Goal: Check status: Check status

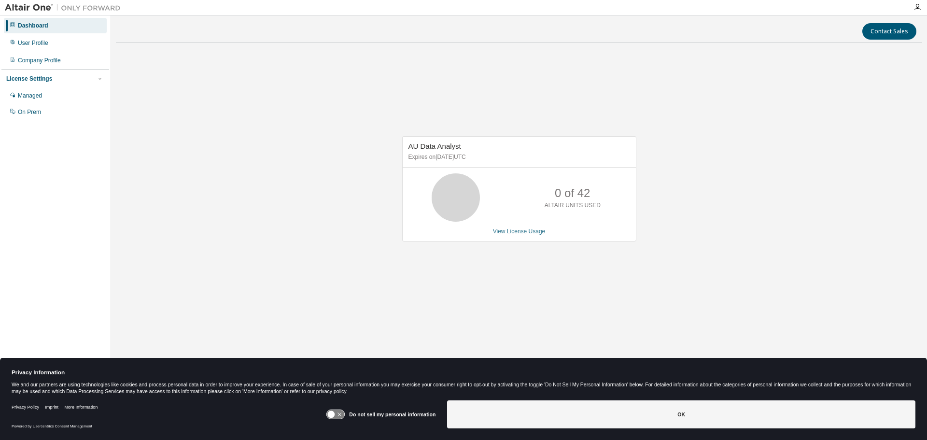
click at [503, 229] on link "View License Usage" at bounding box center [519, 231] width 53 height 7
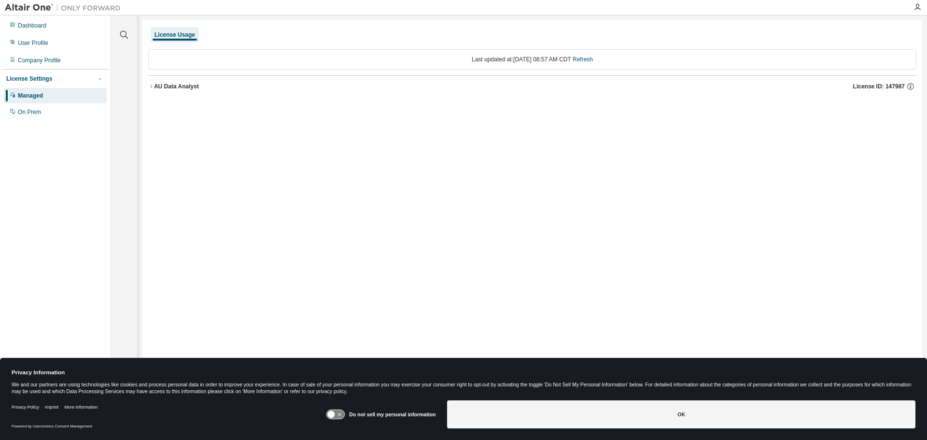
click at [151, 88] on icon "button" at bounding box center [151, 87] width 6 height 6
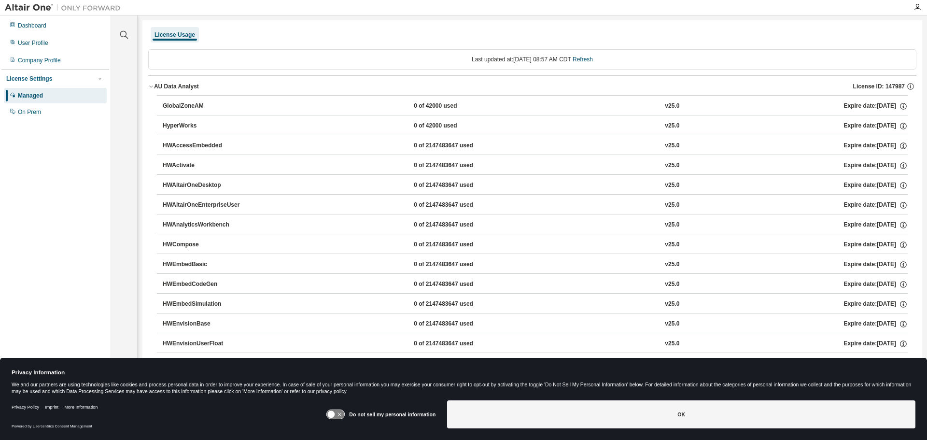
click at [168, 89] on div "AU Data Analyst" at bounding box center [176, 87] width 45 height 8
